Goal: Task Accomplishment & Management: Use online tool/utility

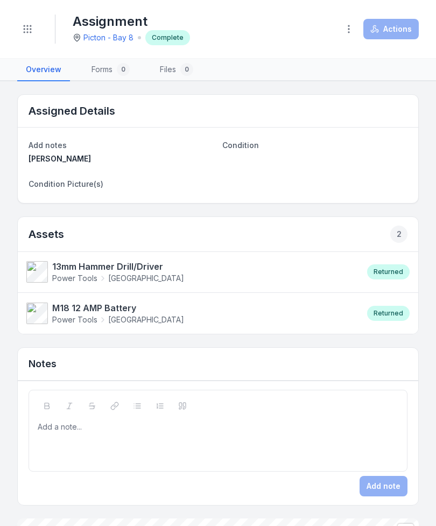
click at [32, 38] on button "Toggle Navigation" at bounding box center [27, 29] width 20 height 20
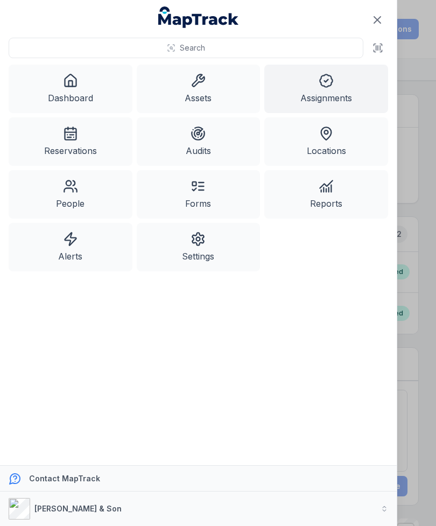
click at [203, 86] on icon at bounding box center [198, 80] width 15 height 15
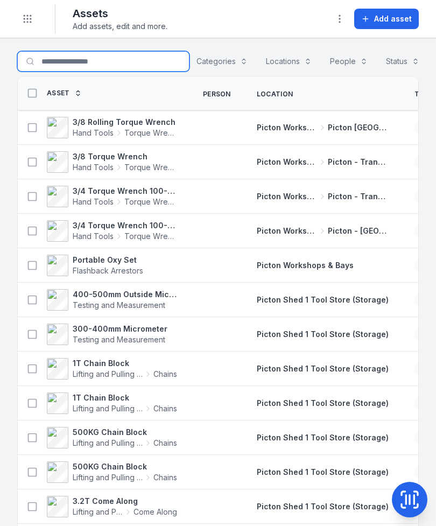
click at [108, 62] on input "Search for assets" at bounding box center [103, 61] width 172 height 20
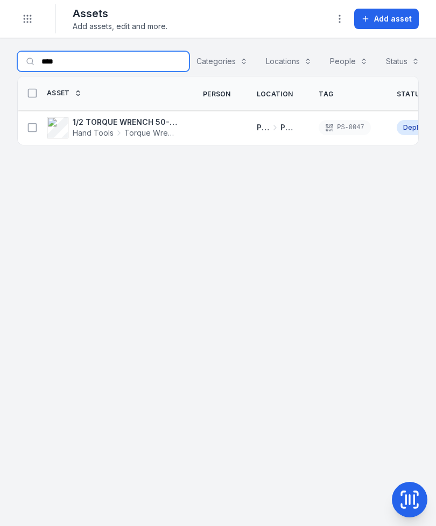
type input "****"
click at [36, 135] on button at bounding box center [32, 127] width 20 height 20
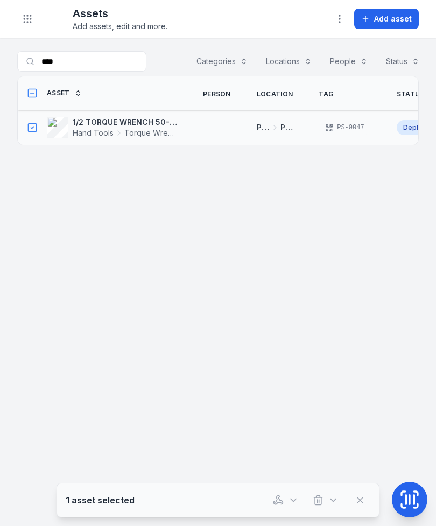
click at [280, 506] on button "button" at bounding box center [286, 500] width 36 height 20
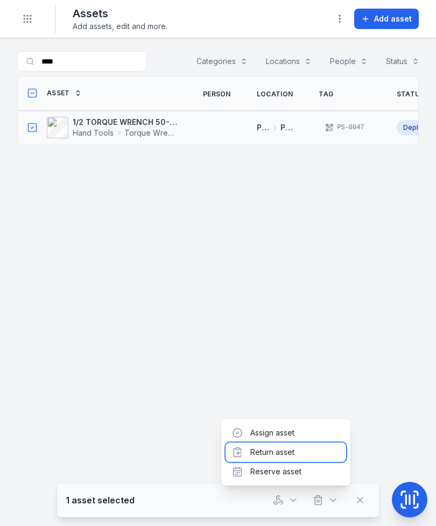
click at [310, 455] on div "Return asset" at bounding box center [286, 452] width 121 height 19
click at [310, 455] on div "Return assets Return assets to a location." at bounding box center [218, 263] width 436 height 526
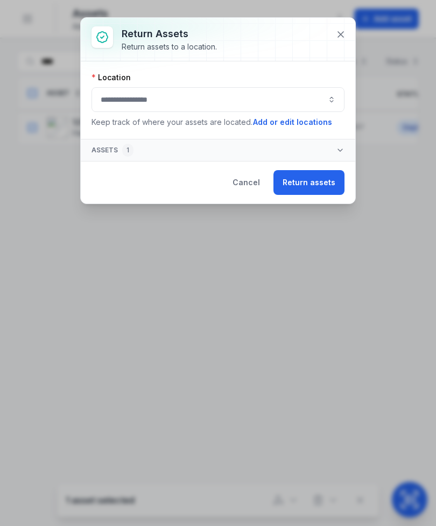
click at [233, 97] on button "button" at bounding box center [218, 99] width 253 height 25
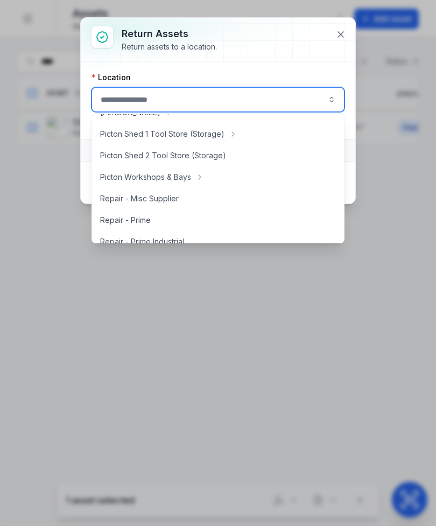
scroll to position [204, 0]
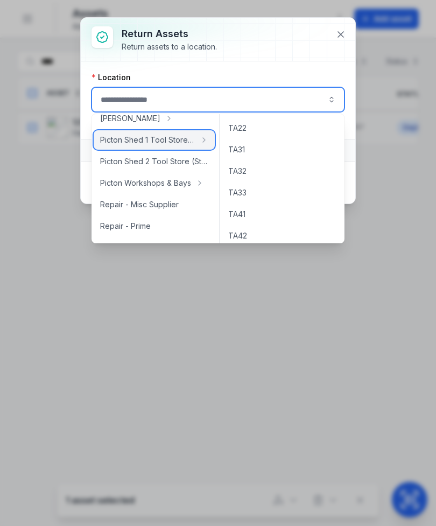
click at [176, 132] on div "Picton Shed 1 Tool Store (Storage)" at bounding box center [154, 139] width 121 height 19
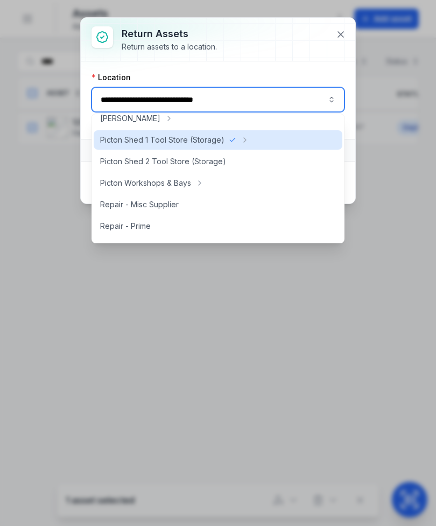
type input "**********"
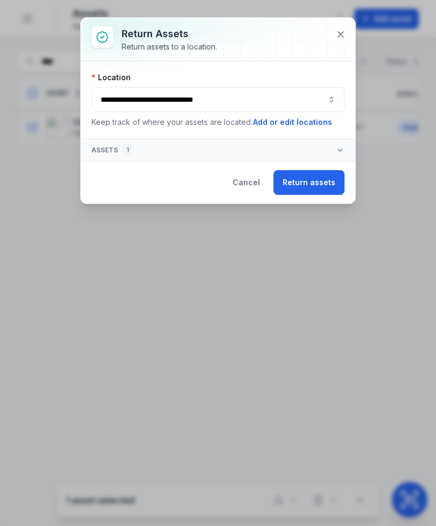
click at [321, 187] on button "Return assets" at bounding box center [309, 182] width 71 height 25
